Goal: Obtain resource: Download file/media

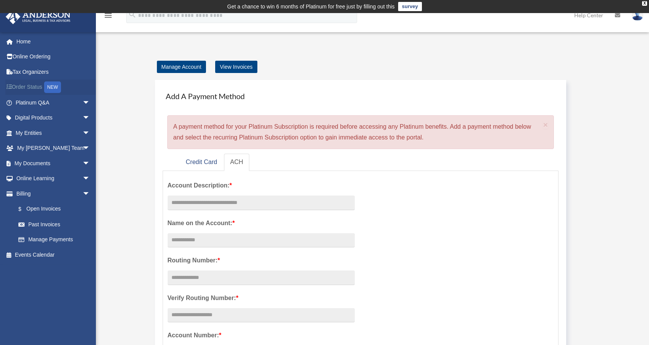
click at [57, 87] on div "NEW" at bounding box center [52, 87] width 17 height 12
click at [33, 166] on link "My Documents arrow_drop_down" at bounding box center [53, 162] width 96 height 15
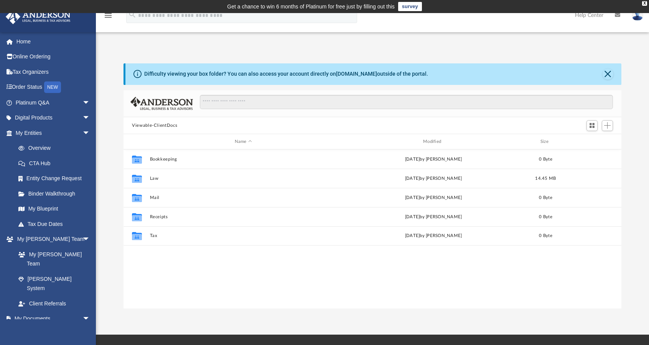
scroll to position [168, 492]
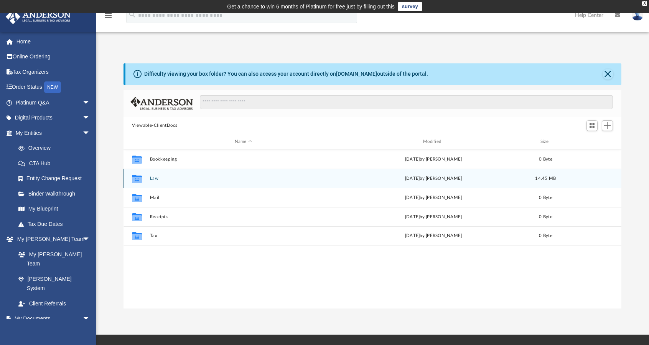
click at [206, 179] on button "Law" at bounding box center [243, 178] width 187 height 5
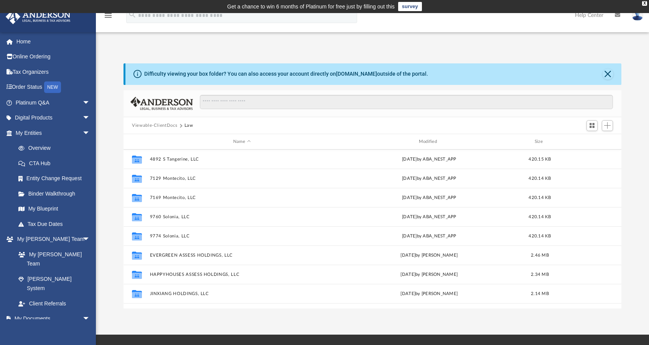
scroll to position [167, 0]
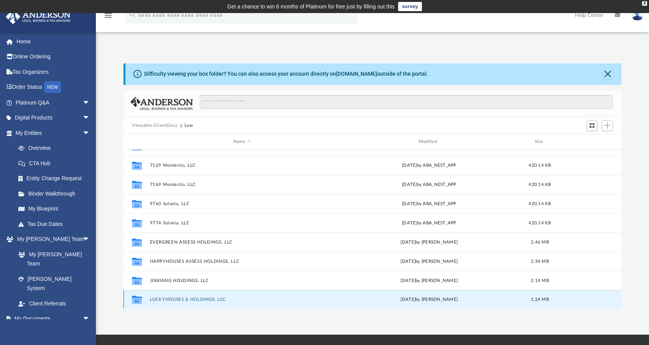
click at [198, 300] on button "LUCKYHOUSES & HOLDINGS, LLC" at bounding box center [242, 299] width 184 height 5
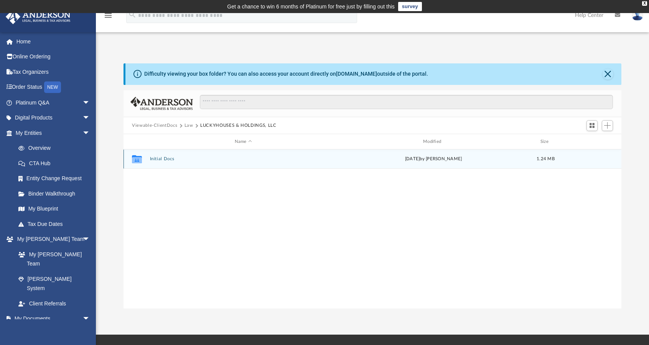
click at [179, 160] on button "Initial Docs" at bounding box center [243, 159] width 187 height 5
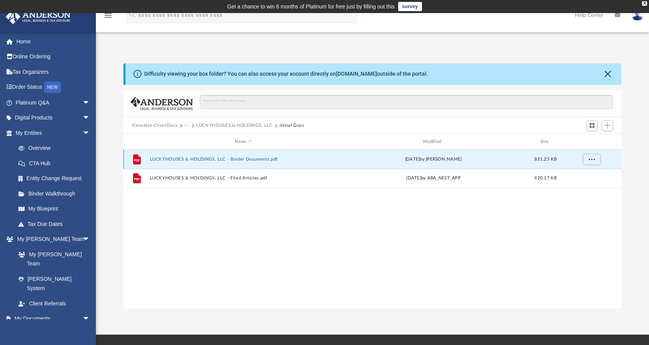
click at [179, 160] on button "LUCKYHOUSES & HOLDINGS, LLC - Binder Documents.pdf" at bounding box center [243, 159] width 187 height 5
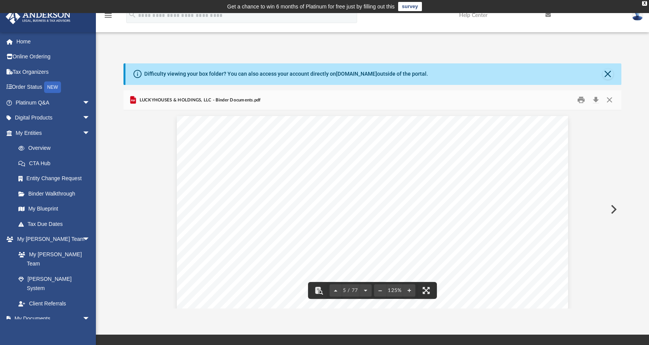
scroll to position [1803, 0]
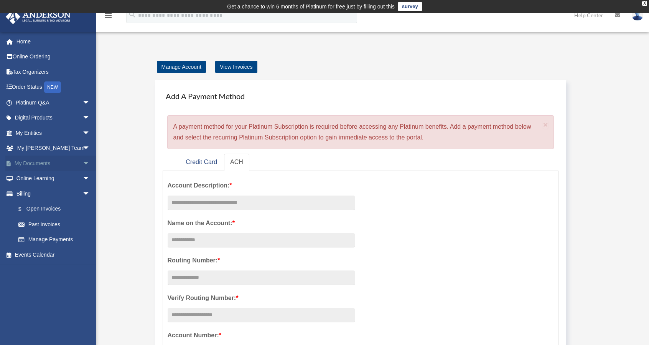
click at [44, 165] on link "My Documents arrow_drop_down" at bounding box center [53, 162] width 96 height 15
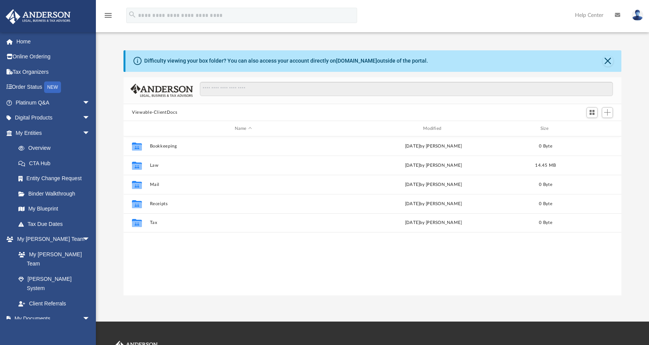
scroll to position [168, 492]
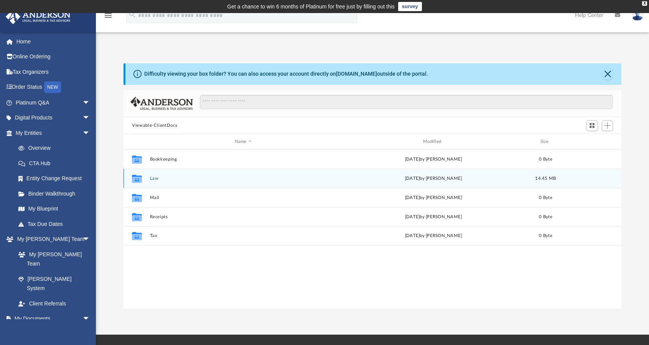
click at [227, 184] on div "Collaborated Folder Law [DATE] by [PERSON_NAME] 14.45 MB" at bounding box center [373, 177] width 498 height 19
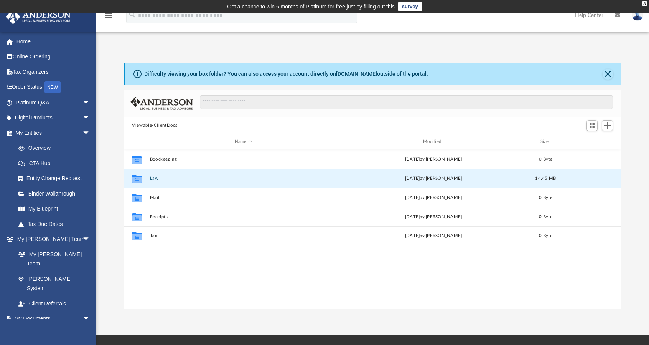
click at [227, 184] on div "Collaborated Folder Law [DATE] by [PERSON_NAME] 14.45 MB" at bounding box center [373, 177] width 498 height 19
click at [227, 184] on div "Collaborated Folder Law Fri Sep 19 2025 by Jasmine Barkum 14.45 MB" at bounding box center [373, 177] width 498 height 19
click at [136, 180] on icon "grid" at bounding box center [137, 179] width 10 height 8
click at [555, 178] on span "14.45 MB" at bounding box center [546, 178] width 21 height 4
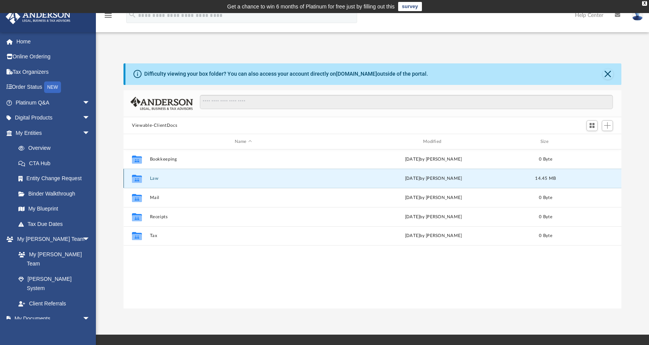
click at [555, 178] on span "14.45 MB" at bounding box center [546, 178] width 21 height 4
click at [136, 177] on icon "grid" at bounding box center [137, 179] width 10 height 6
click at [133, 178] on icon "grid" at bounding box center [137, 179] width 10 height 6
click at [179, 176] on button "Law" at bounding box center [243, 178] width 187 height 5
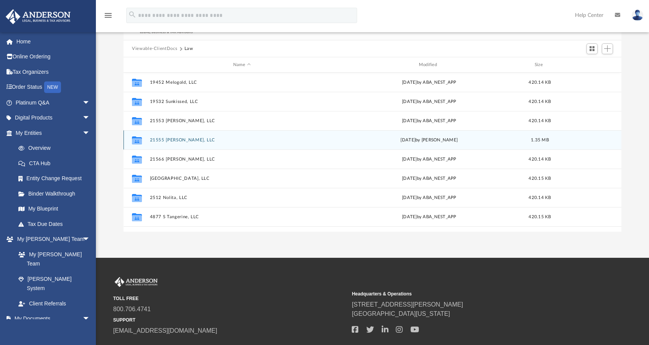
scroll to position [38, 0]
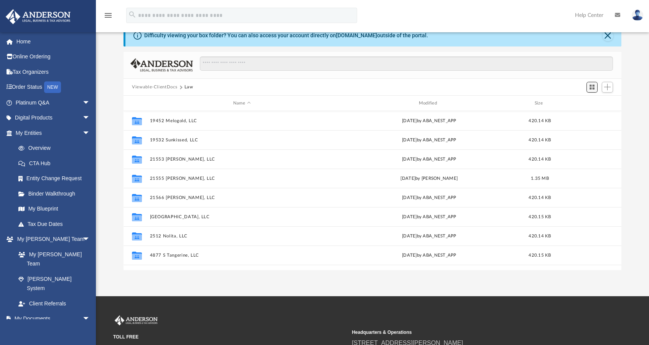
click at [593, 86] on span "Switch to Grid View" at bounding box center [592, 87] width 7 height 7
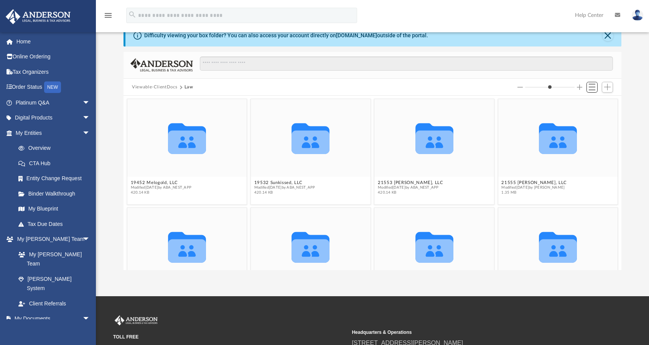
scroll to position [0, 0]
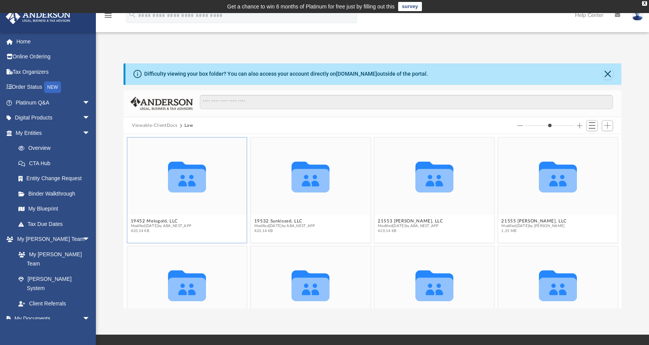
click at [173, 181] on icon "grid" at bounding box center [187, 180] width 38 height 23
click at [207, 175] on icon "Collaborated Folder" at bounding box center [187, 176] width 72 height 47
click at [196, 183] on icon "grid" at bounding box center [187, 180] width 38 height 23
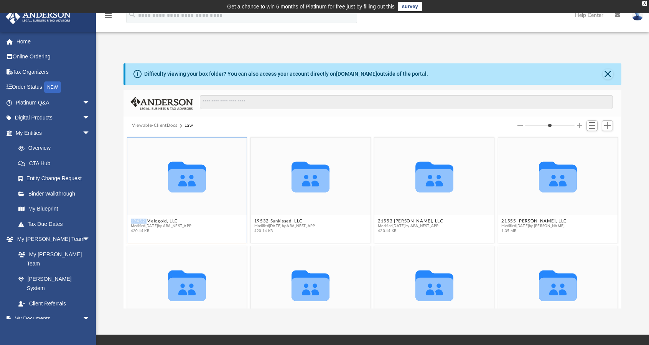
click at [196, 183] on icon "grid" at bounding box center [187, 180] width 38 height 23
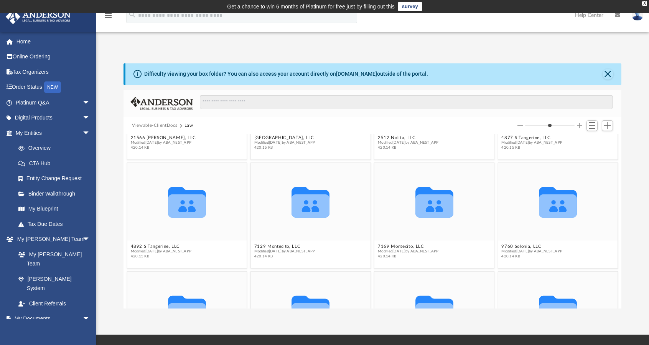
scroll to position [269, 0]
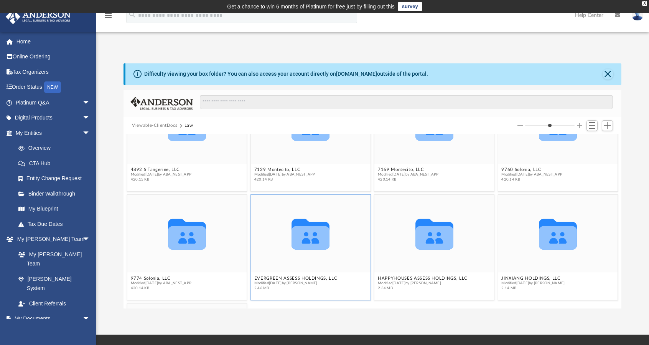
click at [305, 240] on icon "grid" at bounding box center [311, 234] width 38 height 31
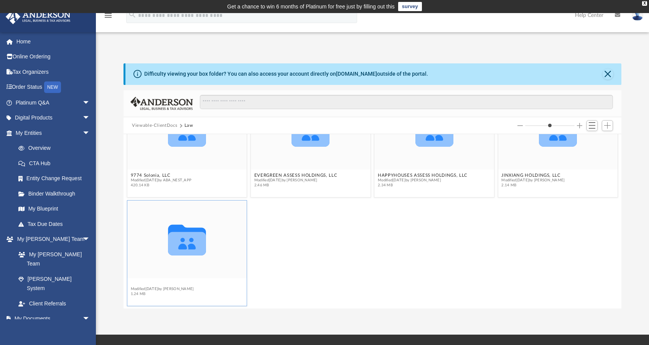
scroll to position [368, 0]
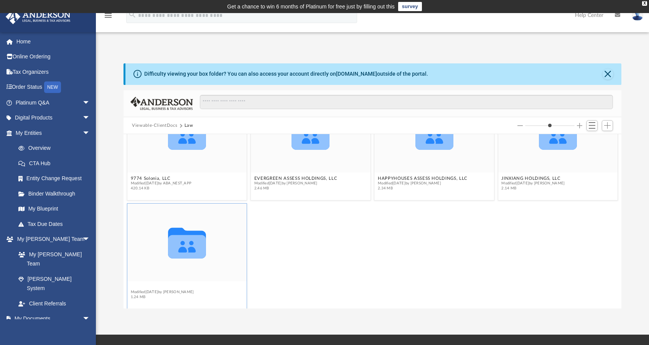
click at [185, 284] on button "LUCKYHOUSES & HOLDINGS, LLC" at bounding box center [169, 286] width 76 height 5
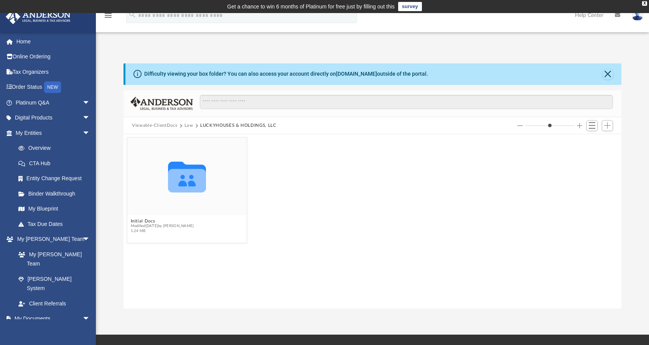
scroll to position [0, 0]
click at [165, 226] on span "Modified Fri Sep 19 2025 by Jasmine Barkum" at bounding box center [162, 225] width 63 height 5
click at [140, 222] on button "Initial Docs" at bounding box center [162, 220] width 63 height 5
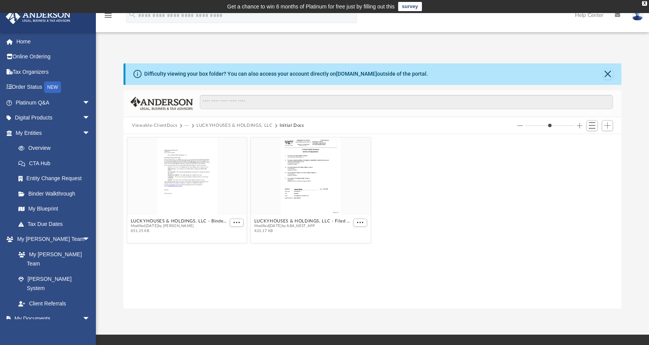
click at [170, 125] on button "Viewable-ClientDocs" at bounding box center [154, 125] width 45 height 7
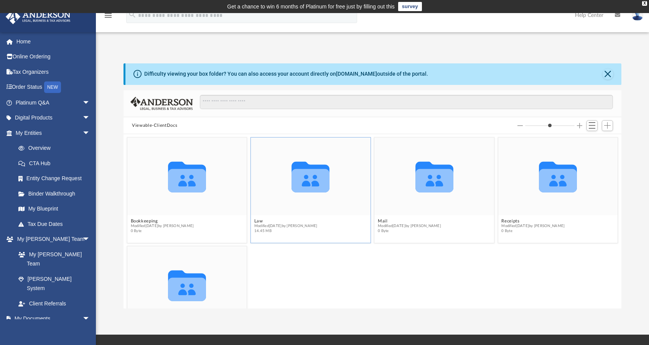
click at [318, 186] on icon "grid" at bounding box center [311, 180] width 38 height 23
click at [260, 220] on button "Law" at bounding box center [285, 220] width 63 height 5
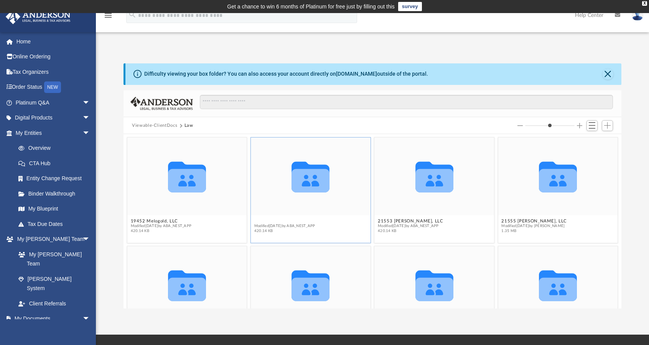
click at [292, 219] on button "19532 Sunkissed, LLC" at bounding box center [284, 220] width 61 height 5
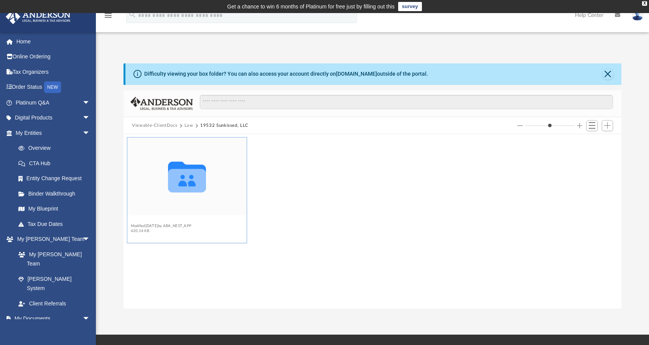
click at [138, 221] on button "Initial Docs" at bounding box center [161, 220] width 61 height 5
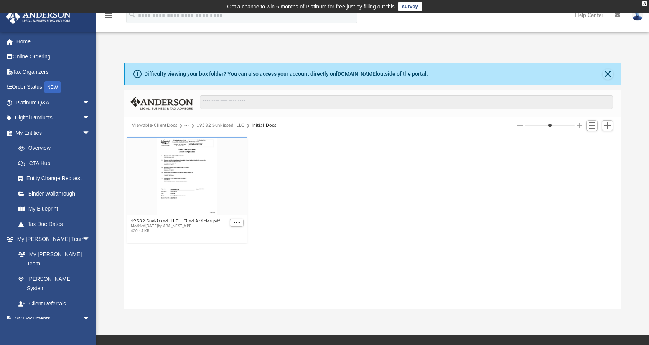
click at [192, 158] on div "grid" at bounding box center [187, 176] width 120 height 78
click at [190, 180] on div "grid" at bounding box center [187, 176] width 120 height 78
click at [234, 226] on button "More options" at bounding box center [237, 222] width 14 height 8
click at [229, 248] on li "Download" at bounding box center [228, 248] width 22 height 8
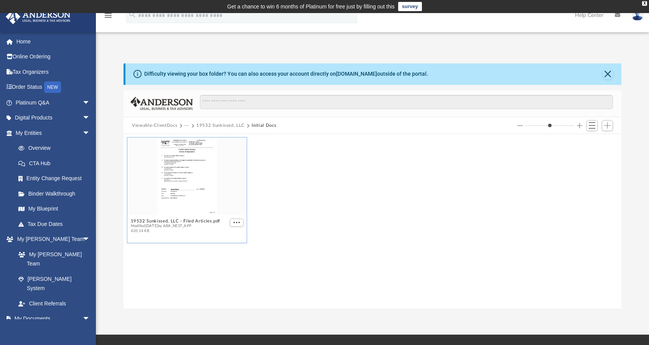
click at [153, 127] on button "Viewable-ClientDocs" at bounding box center [154, 125] width 45 height 7
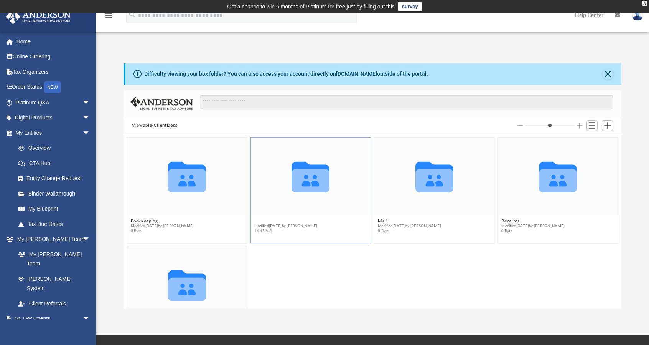
click at [256, 218] on button "Law" at bounding box center [285, 220] width 63 height 5
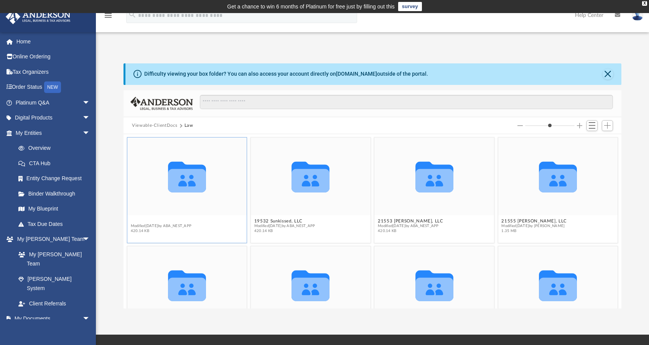
click at [153, 221] on button "19452 Melogold, LLC" at bounding box center [161, 220] width 61 height 5
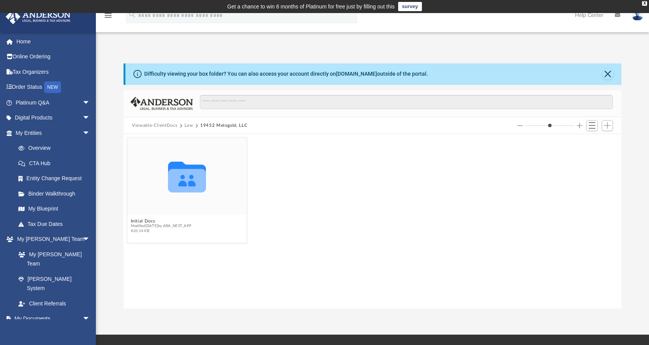
click at [331, 231] on div "Collaborated Folder Initial Docs Modified Thu Sep 18 2025 by ABA_NEST_APP 420.1…" at bounding box center [372, 189] width 495 height 109
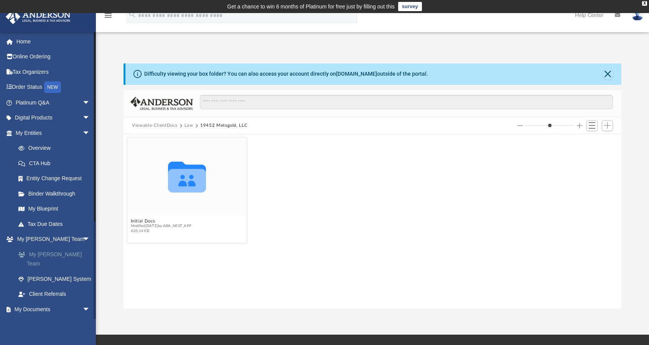
click at [37, 253] on link "My [PERSON_NAME] Team" at bounding box center [56, 258] width 91 height 25
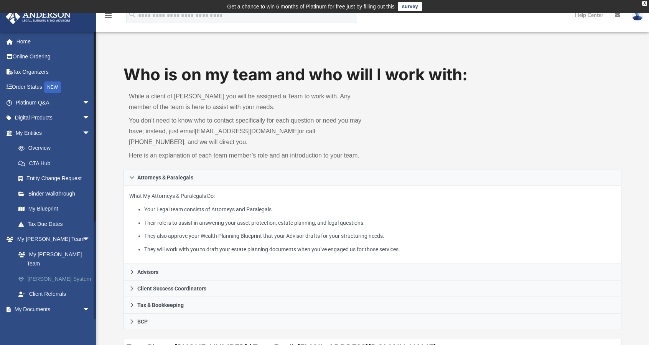
click at [59, 272] on link "[PERSON_NAME] System" at bounding box center [56, 278] width 91 height 15
click at [53, 286] on link "Client Referrals" at bounding box center [56, 293] width 91 height 15
click at [44, 286] on link "Client Referrals" at bounding box center [56, 293] width 91 height 15
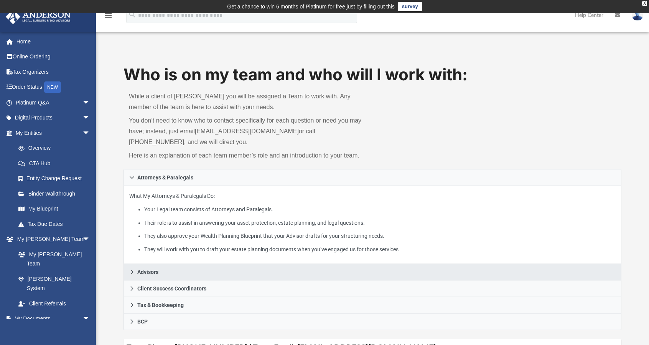
scroll to position [103, 0]
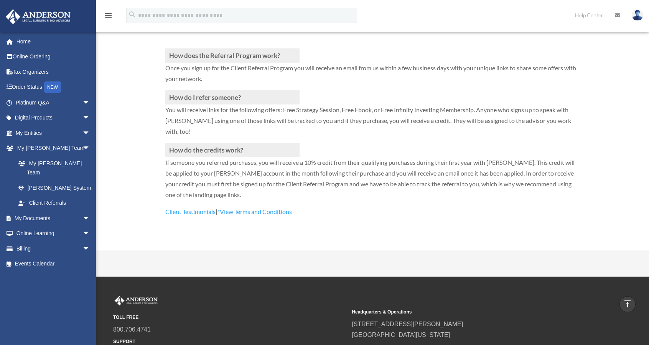
scroll to position [197, 0]
